Goal: Information Seeking & Learning: Find specific page/section

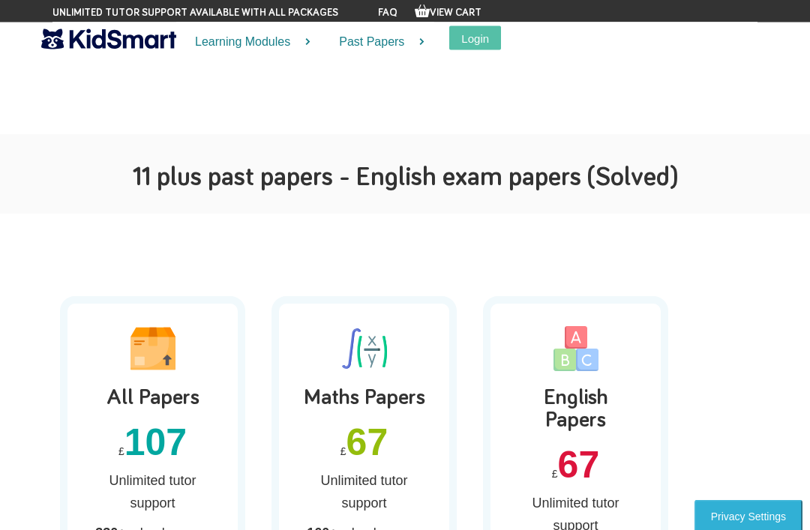
scroll to position [1308, 0]
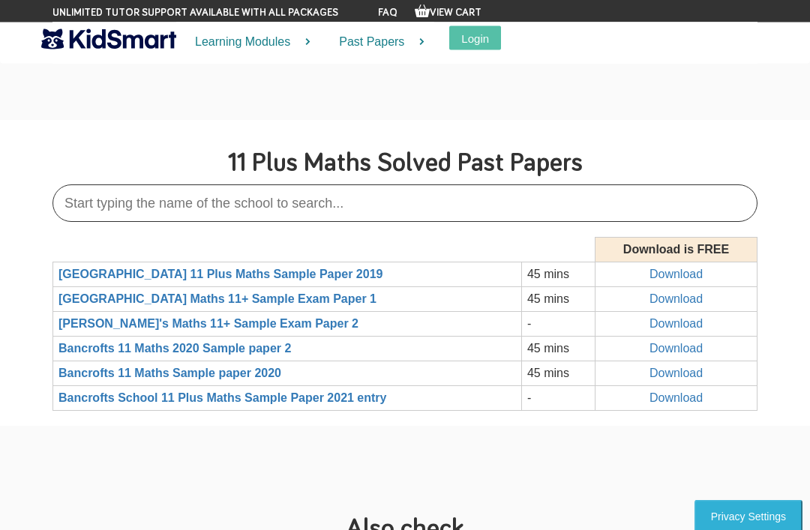
scroll to position [3518, 0]
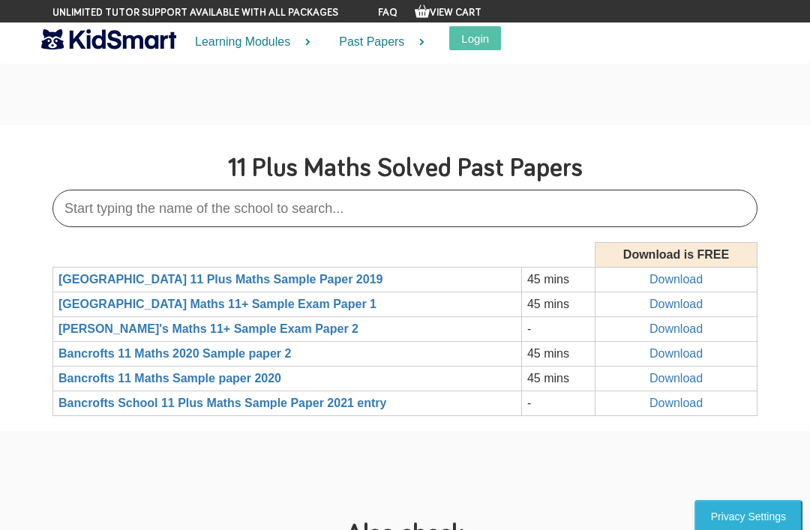
click at [531, 227] on input "text" at bounding box center [404, 208] width 705 height 37
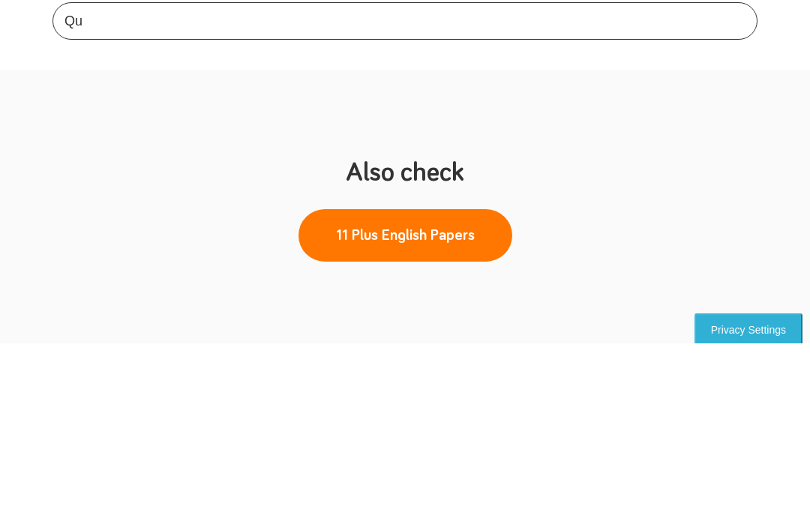
type input "Q"
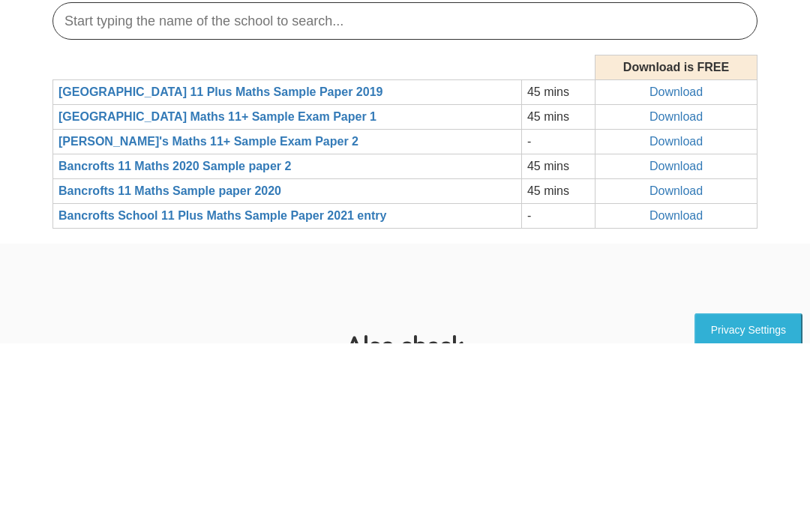
click at [784, 139] on section "11 Plus Maths Solved Past Papers Download is FREE [GEOGRAPHIC_DATA] 11 Plus Mat…" at bounding box center [405, 278] width 810 height 306
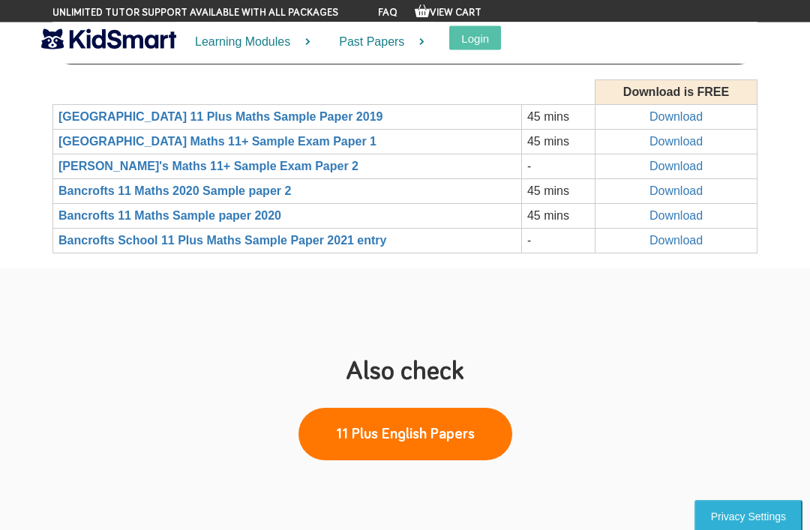
scroll to position [3673, 0]
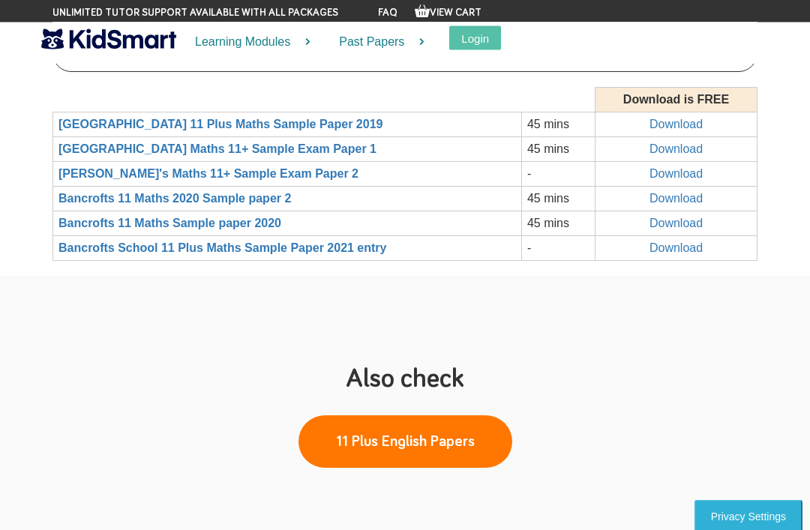
click at [442, 73] on input "text" at bounding box center [404, 53] width 705 height 37
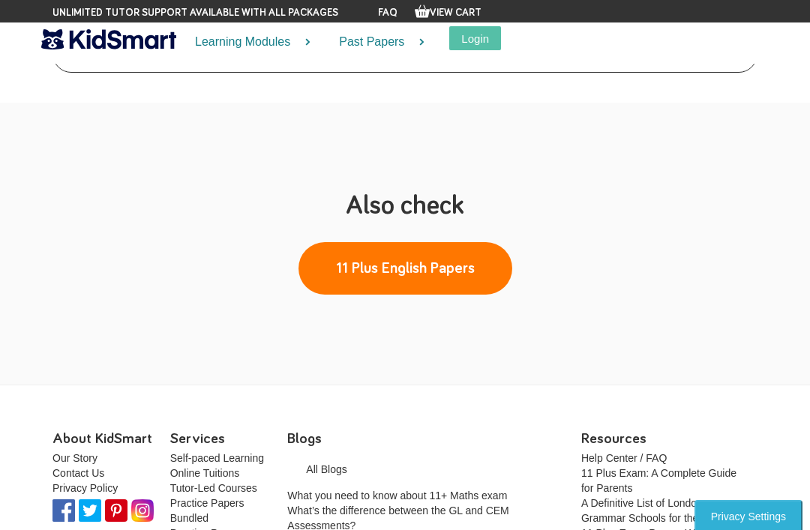
type input "Queen"
click at [727, 73] on input "Queen" at bounding box center [404, 53] width 705 height 37
click at [717, 73] on input "Queen" at bounding box center [404, 53] width 705 height 37
click at [766, 88] on div "11 Plus Maths Solved Past Papers Queen Download is FREE [GEOGRAPHIC_DATA] 11 Pl…" at bounding box center [404, 37] width 727 height 102
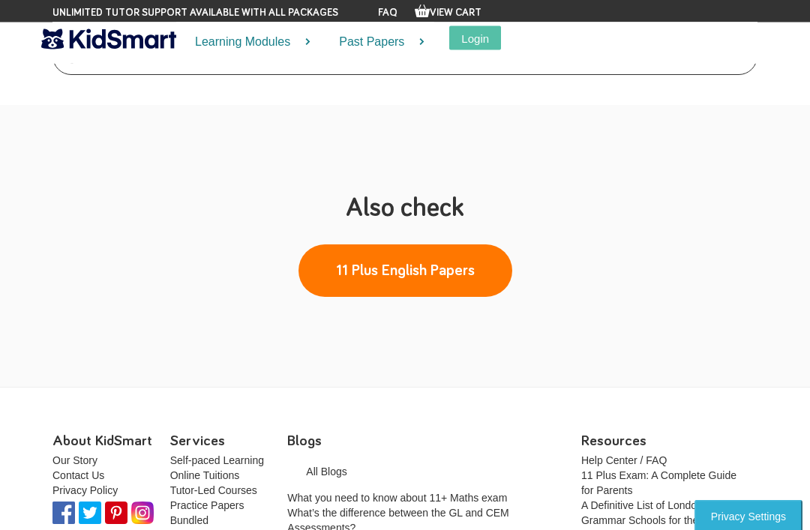
scroll to position [3671, 0]
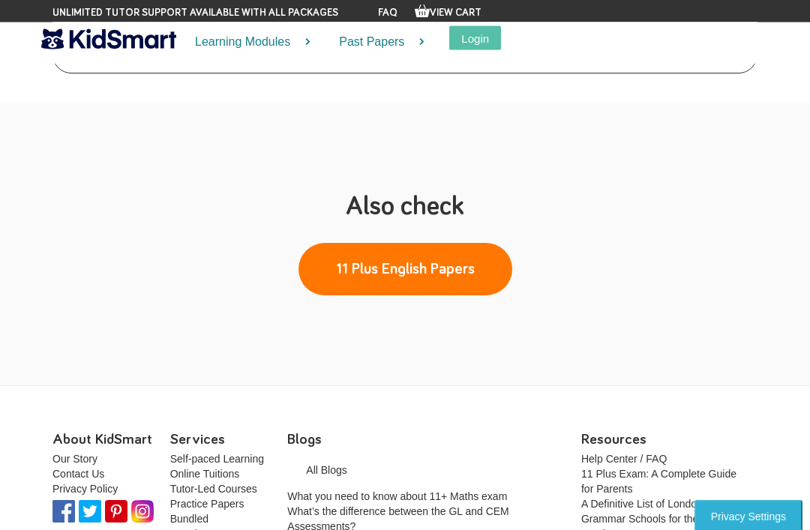
click at [721, 195] on section "Also check 11 Plus English Papers" at bounding box center [405, 245] width 810 height 282
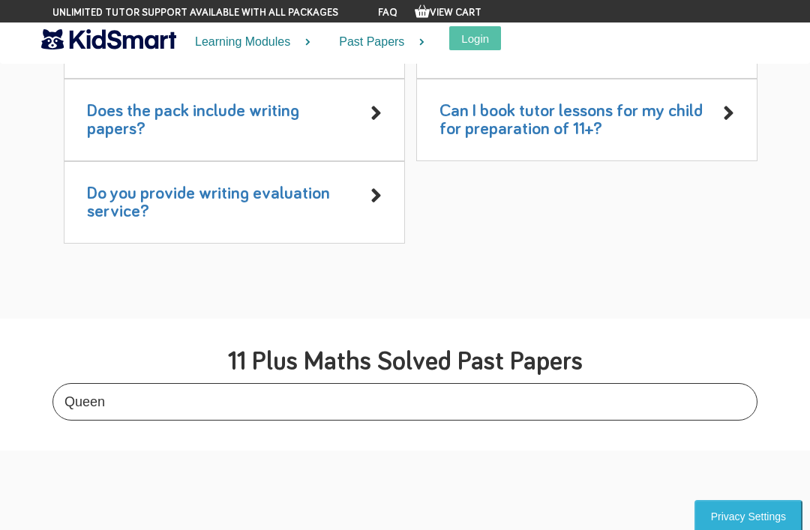
scroll to position [3277, 0]
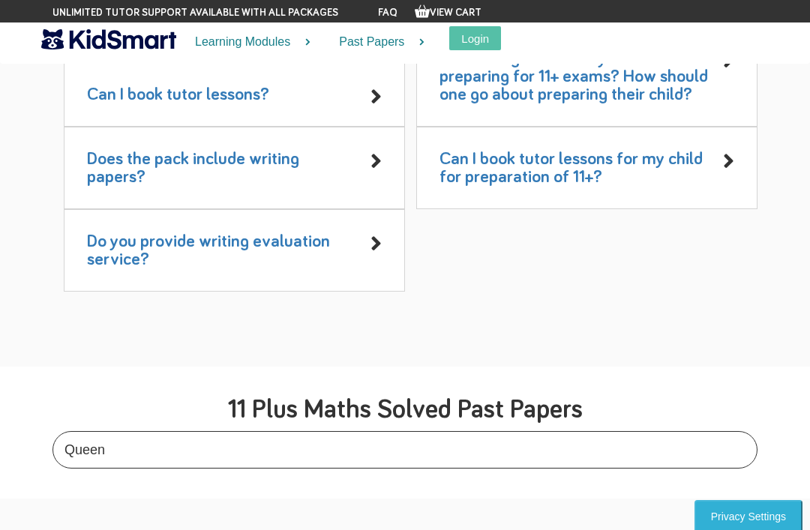
click at [374, 36] on link "Past Papers" at bounding box center [377, 42] width 114 height 40
click at [376, 41] on link "Past Papers" at bounding box center [377, 42] width 114 height 40
click at [403, 40] on link "Past Papers" at bounding box center [377, 42] width 114 height 40
click at [417, 42] on link "Past Papers" at bounding box center [377, 42] width 114 height 40
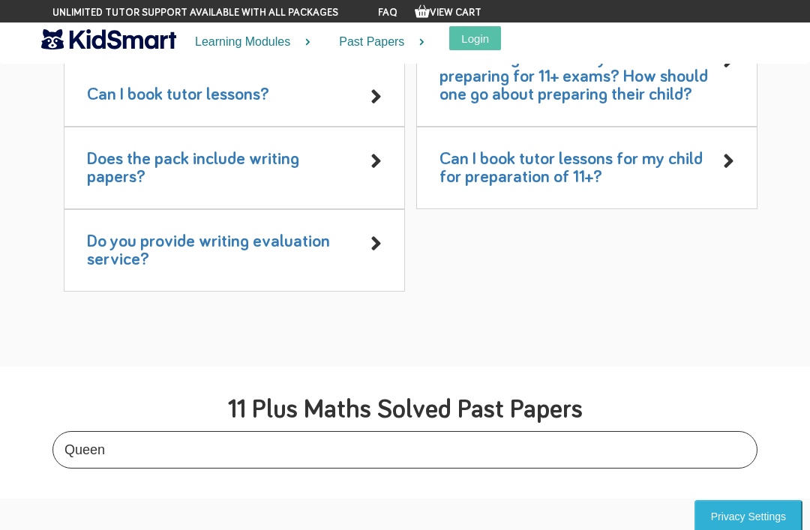
click at [382, 37] on link "Past Papers" at bounding box center [377, 42] width 114 height 40
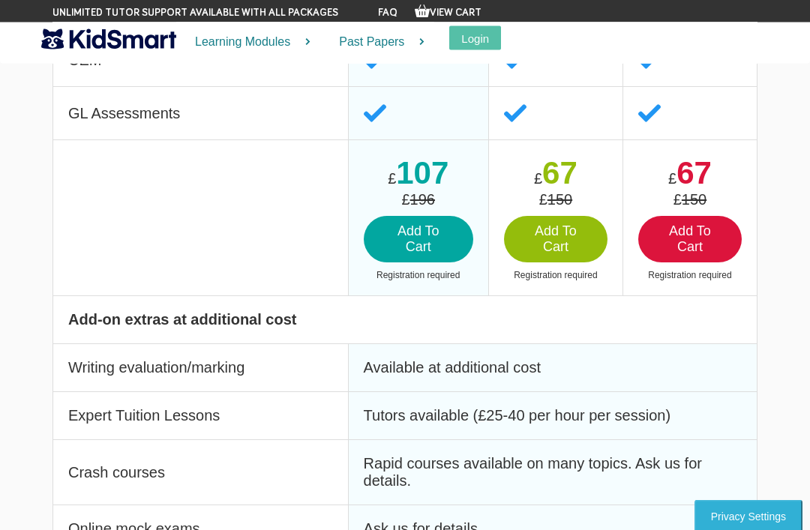
scroll to position [2477, 0]
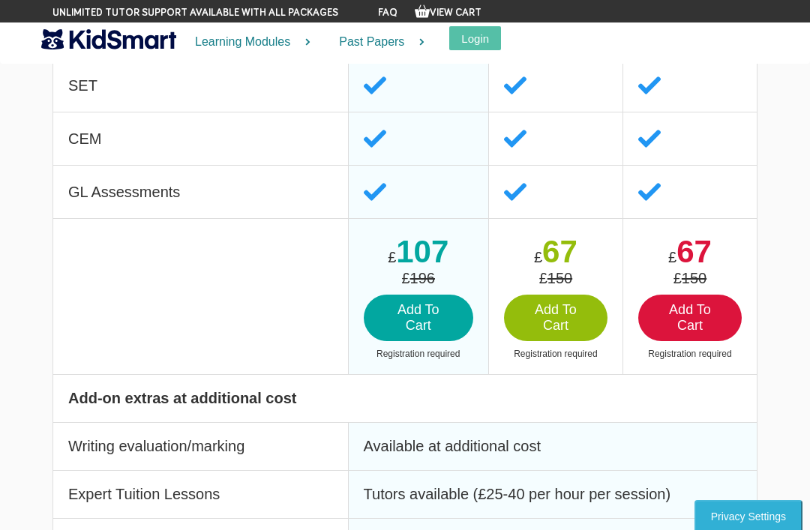
click at [395, 49] on link "Past Papers" at bounding box center [377, 42] width 114 height 40
click at [390, 30] on link "Past Papers" at bounding box center [377, 42] width 114 height 40
click at [388, 35] on link "Past Papers" at bounding box center [377, 42] width 114 height 40
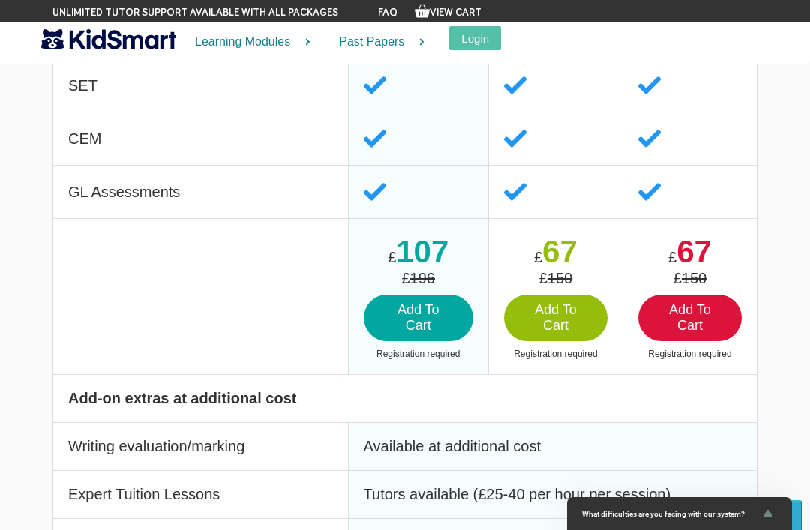
click at [406, 32] on link "Past Papers" at bounding box center [377, 42] width 114 height 40
click at [409, 43] on link "Past Papers" at bounding box center [377, 42] width 114 height 40
click at [766, 521] on icon "Show survey - What difficulties are you facing with our system?" at bounding box center [768, 514] width 18 height 18
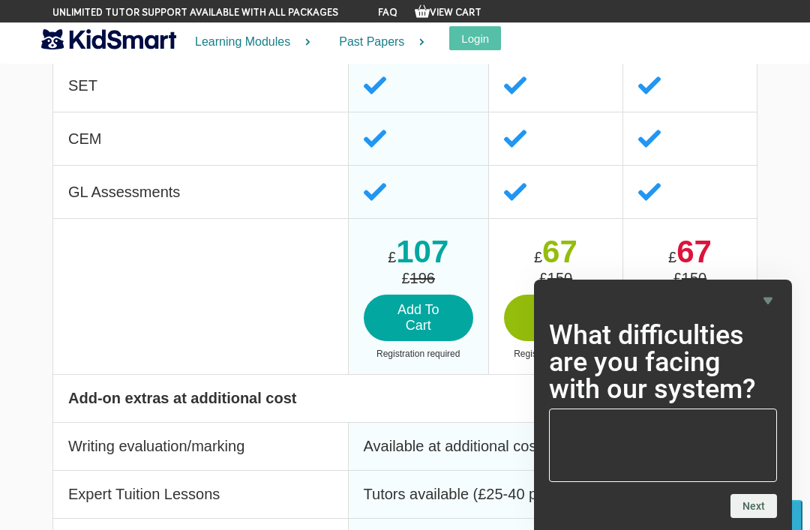
click at [781, 295] on div "What difficulties are you facing with our system? Next" at bounding box center [663, 405] width 258 height 250
click at [363, 35] on link "Past Papers" at bounding box center [377, 42] width 114 height 40
click at [361, 35] on link "Past Papers" at bounding box center [377, 42] width 114 height 40
click at [359, 30] on link "Past Papers" at bounding box center [377, 42] width 114 height 40
